Goal: Task Accomplishment & Management: Manage account settings

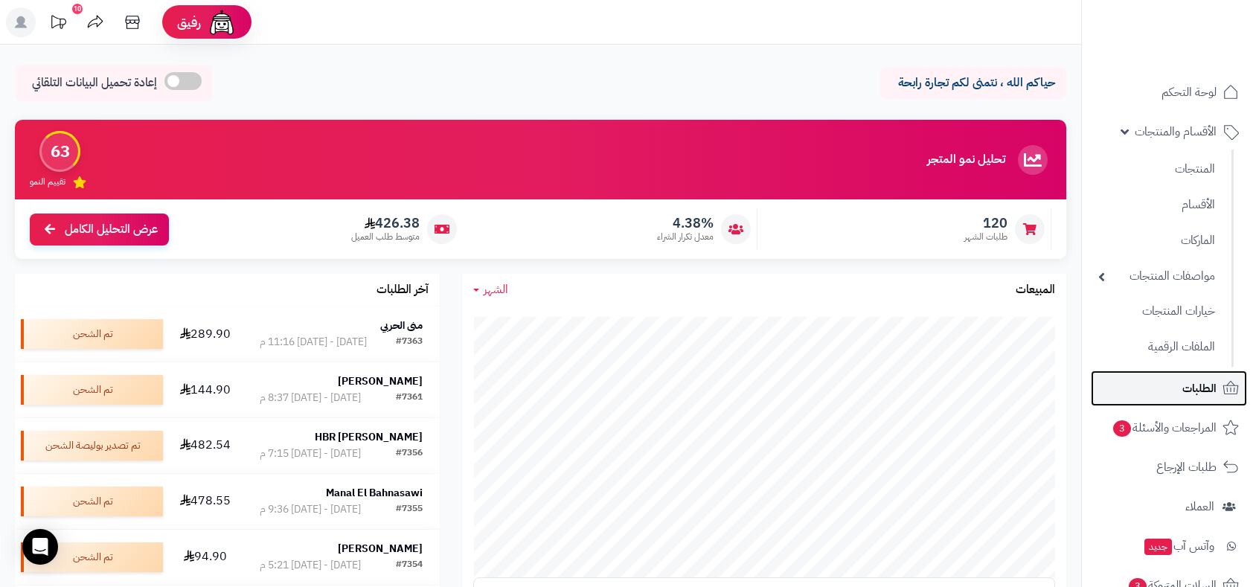
click at [1200, 390] on span "الطلبات" at bounding box center [1200, 388] width 34 height 21
